Goal: Navigation & Orientation: Go to known website

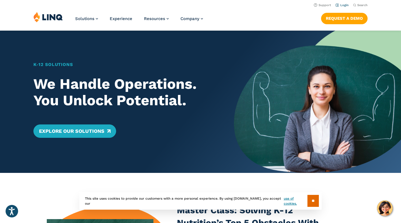
click at [345, 6] on link "Login" at bounding box center [342, 5] width 13 height 4
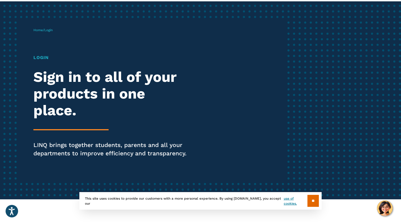
scroll to position [48, 0]
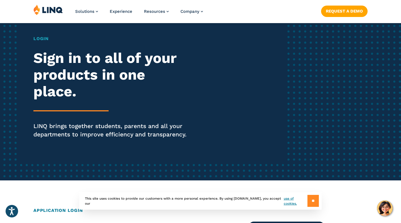
click at [314, 199] on input "**" at bounding box center [313, 201] width 11 height 12
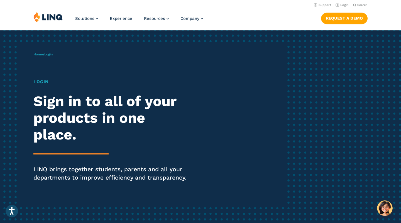
scroll to position [0, 0]
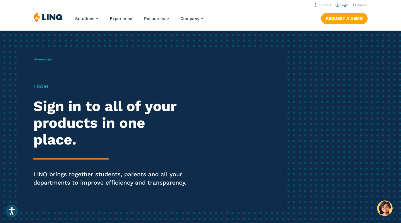
click at [343, 6] on link "Login" at bounding box center [342, 5] width 13 height 4
click at [38, 60] on link "Home" at bounding box center [37, 59] width 9 height 4
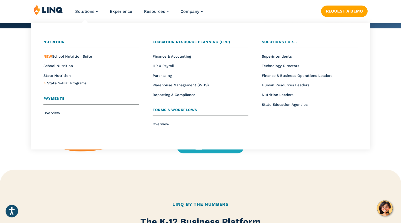
scroll to position [145, 0]
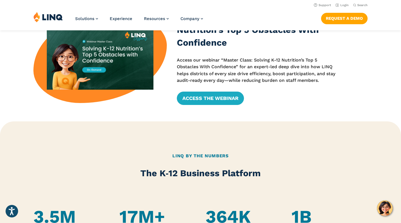
scroll to position [0, 0]
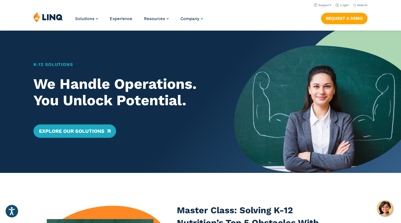
click at [52, 18] on img at bounding box center [48, 17] width 30 height 11
click at [345, 4] on link "Login" at bounding box center [342, 5] width 13 height 4
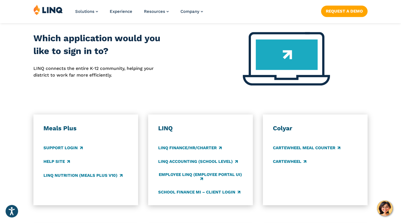
scroll to position [241, 0]
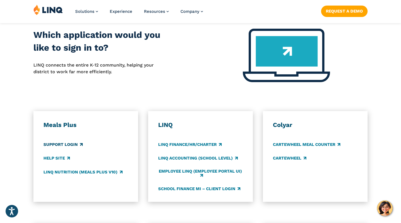
click at [69, 143] on link "Support Login" at bounding box center [62, 145] width 39 height 6
